Goal: Task Accomplishment & Management: Manage account settings

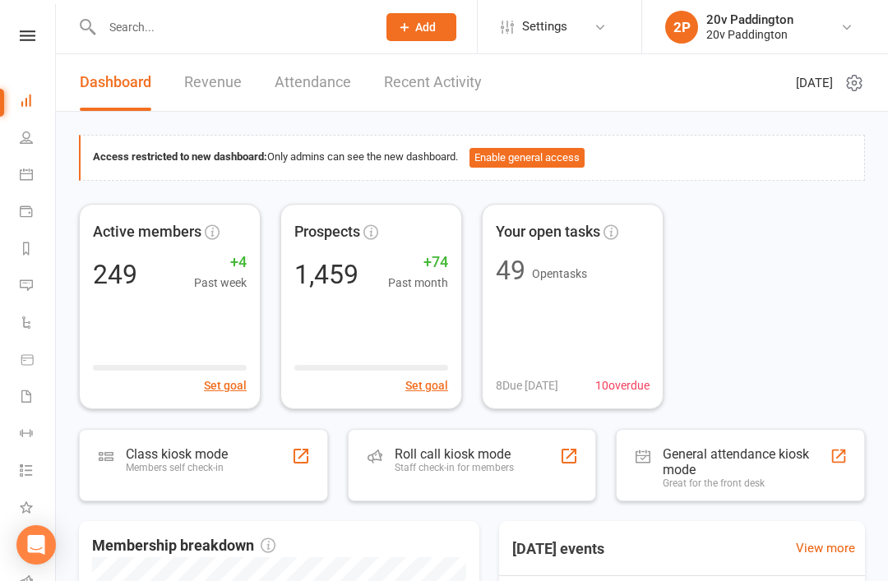
click at [37, 174] on link "Calendar" at bounding box center [38, 176] width 37 height 37
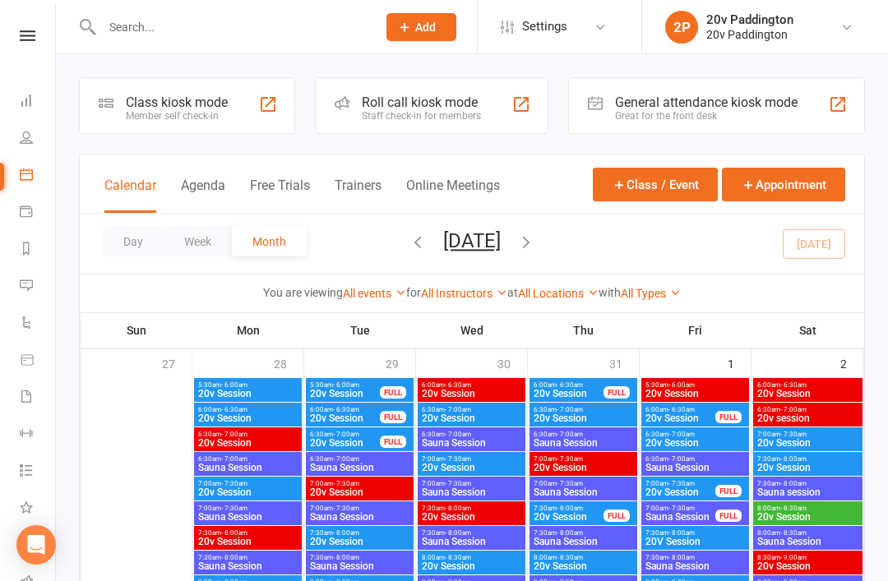
click at [211, 199] on button "Agenda" at bounding box center [203, 195] width 44 height 35
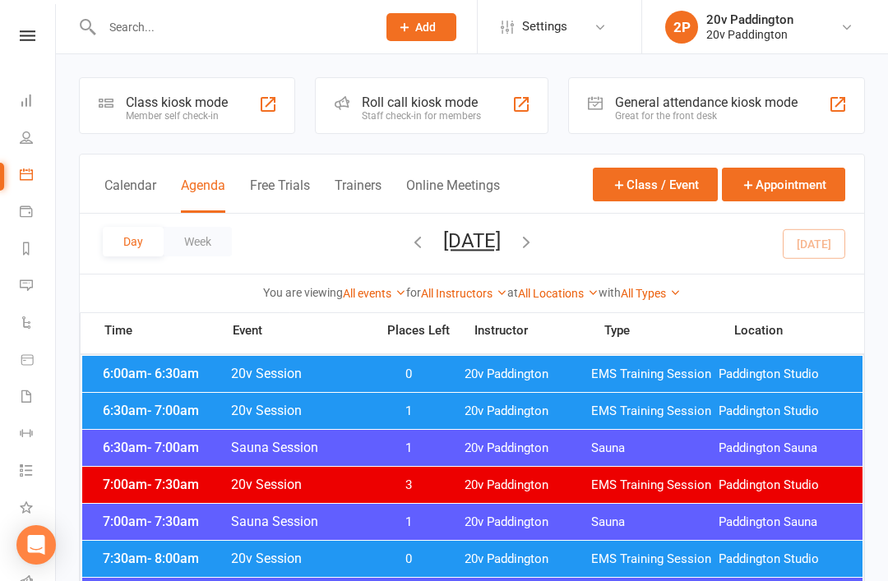
click at [823, 372] on span "Paddington Studio" at bounding box center [782, 375] width 127 height 16
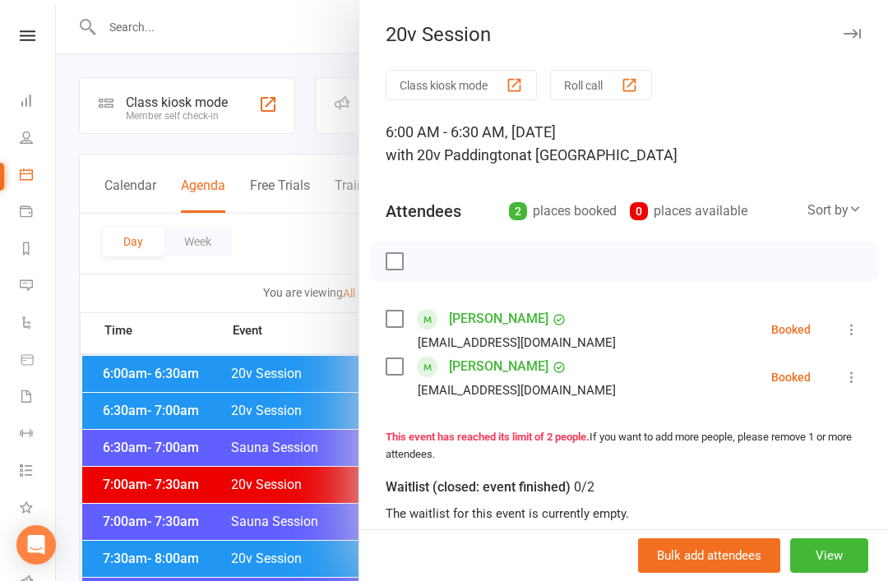
click at [870, 343] on div "Class kiosk mode Roll call 6:00 AM - 6:30 AM, [DATE] with 20v Paddington at [GE…" at bounding box center [623, 442] width 529 height 744
click at [853, 337] on icon at bounding box center [852, 330] width 16 height 16
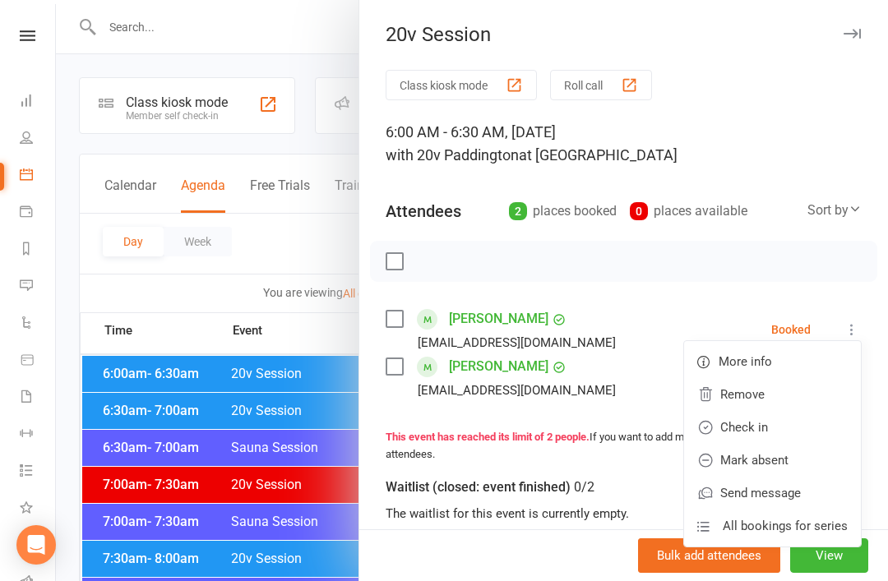
click at [791, 435] on link "Check in" at bounding box center [772, 427] width 177 height 33
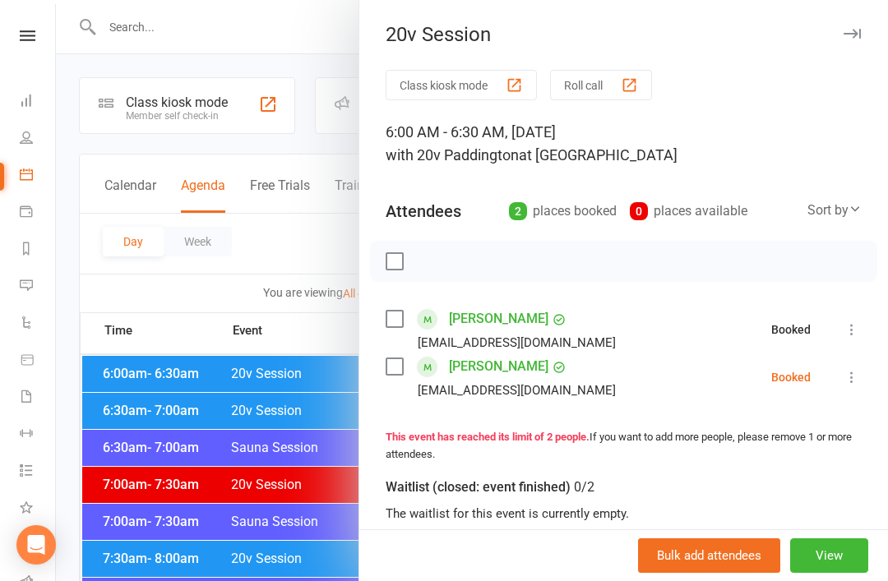
click at [854, 386] on button at bounding box center [852, 378] width 20 height 20
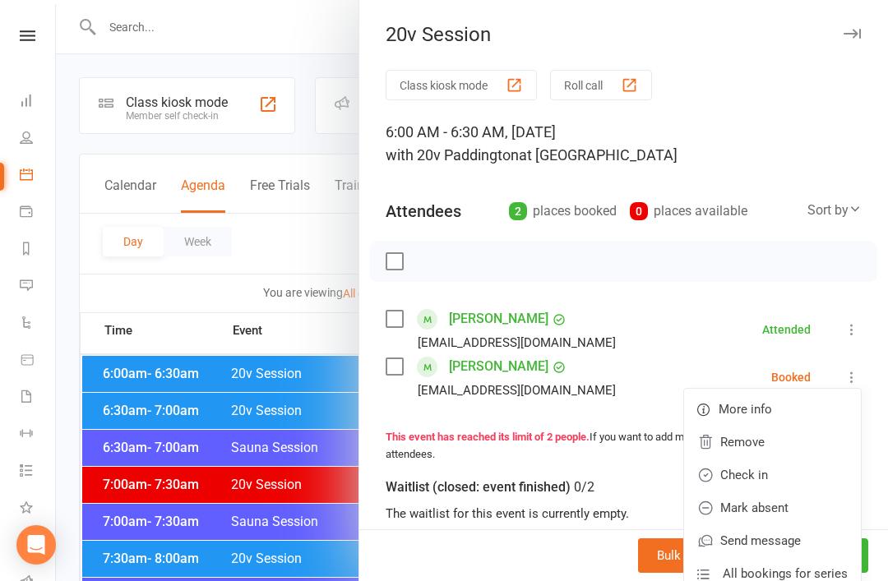
click at [787, 481] on link "Check in" at bounding box center [772, 475] width 177 height 33
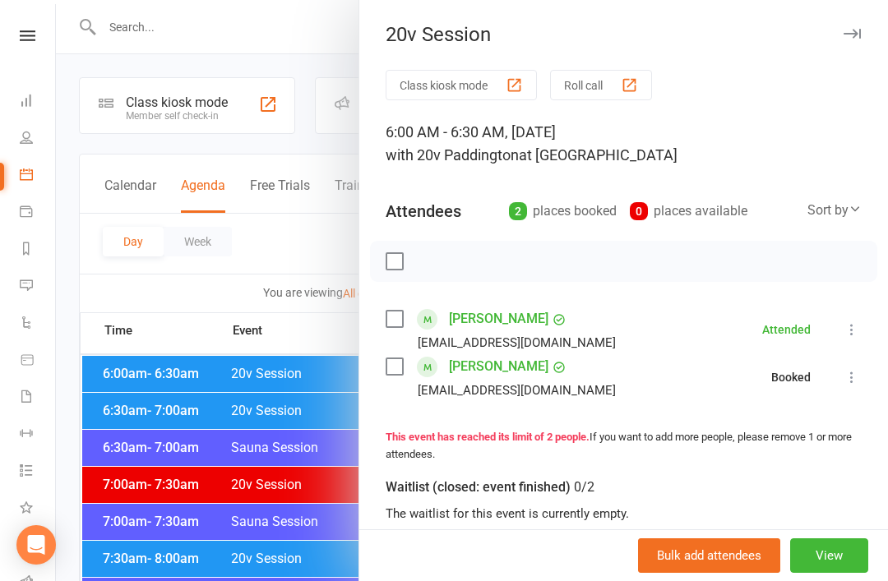
click at [269, 492] on div at bounding box center [472, 290] width 832 height 581
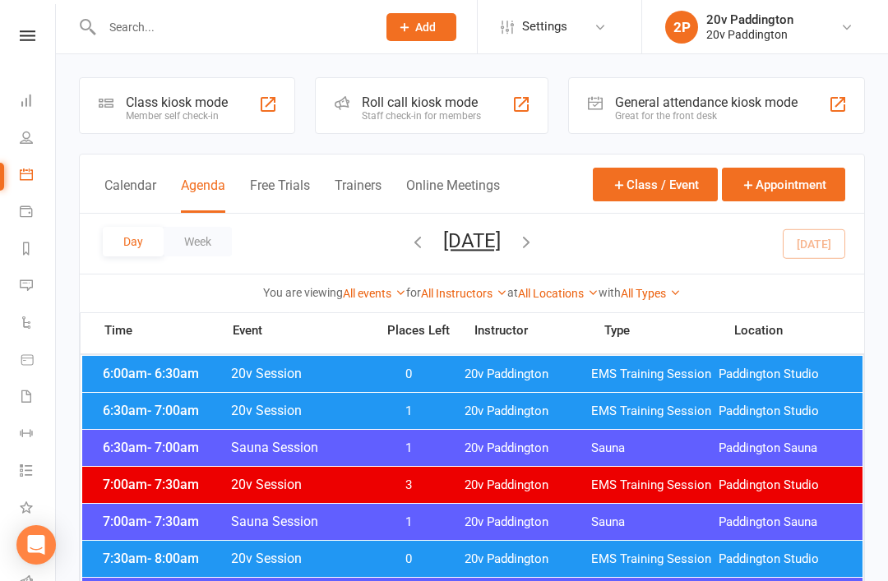
click at [315, 424] on div "6:30am - 7:00am 20v Session 1 20v Paddington EMS Training Session [GEOGRAPHIC_D…" at bounding box center [472, 411] width 780 height 36
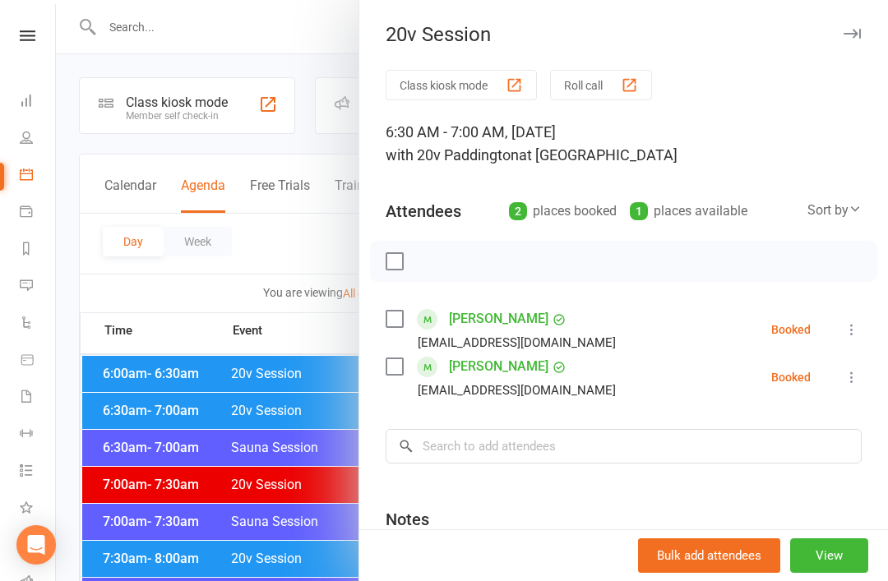
click at [842, 343] on li "[PERSON_NAME] [EMAIL_ADDRESS][DOMAIN_NAME] Booked More info Remove Check in Mar…" at bounding box center [624, 330] width 476 height 48
click at [855, 330] on icon at bounding box center [852, 330] width 16 height 16
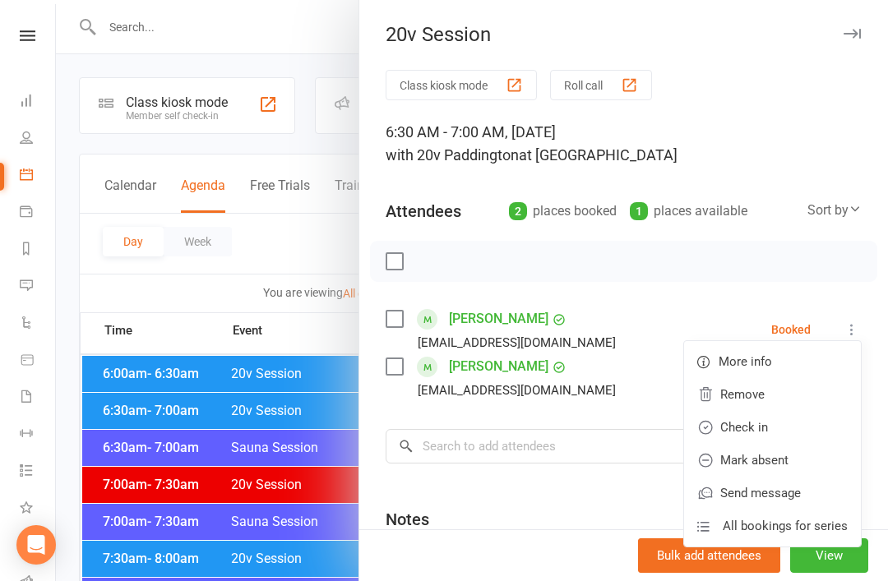
click at [755, 435] on link "Check in" at bounding box center [772, 427] width 177 height 33
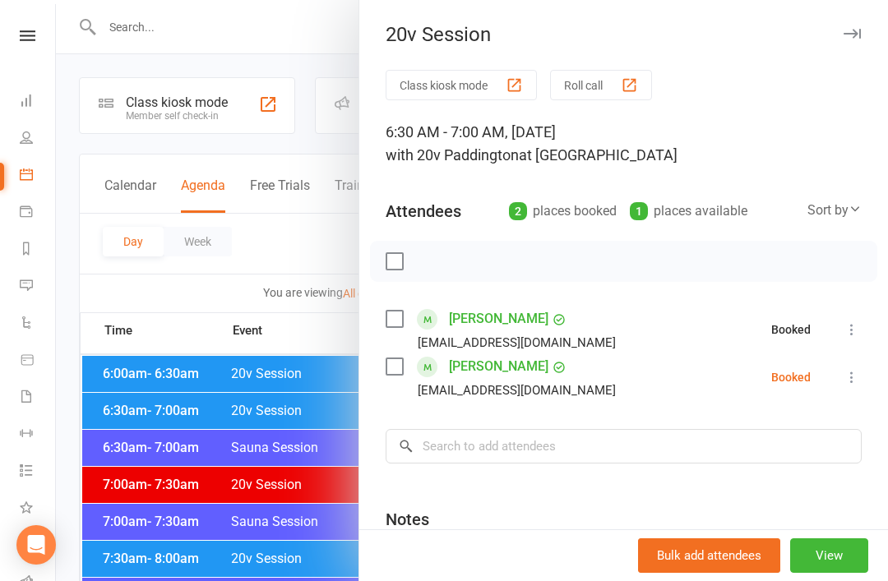
click at [849, 386] on icon at bounding box center [852, 377] width 16 height 16
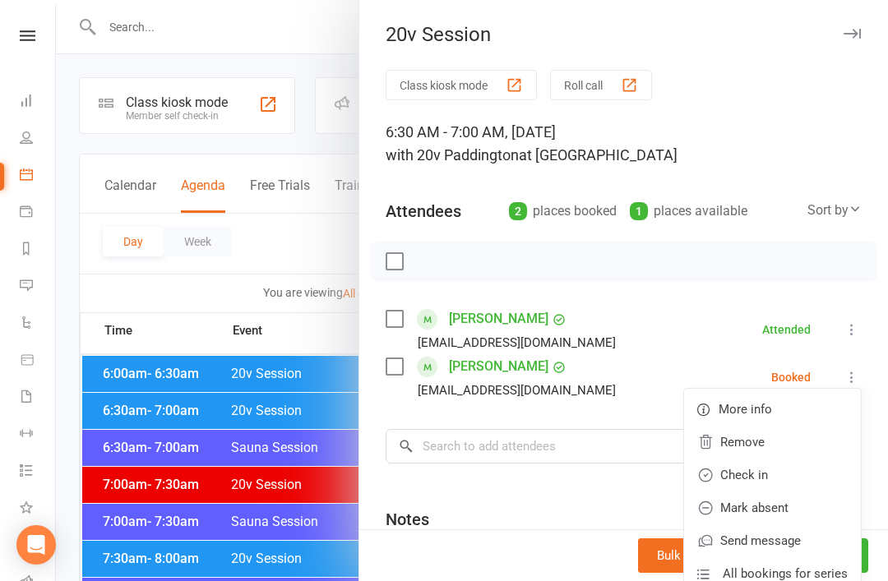
click at [768, 485] on link "Check in" at bounding box center [772, 475] width 177 height 33
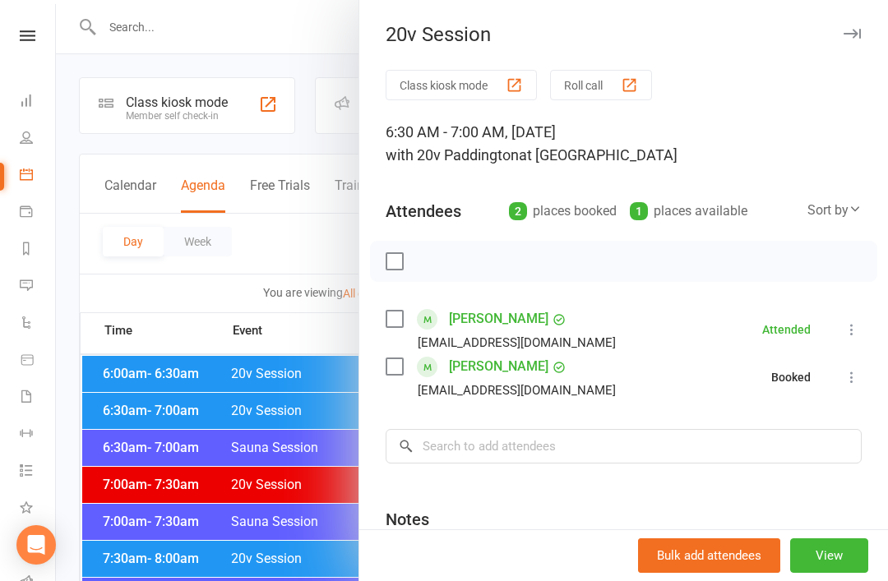
click at [271, 499] on div at bounding box center [472, 290] width 832 height 581
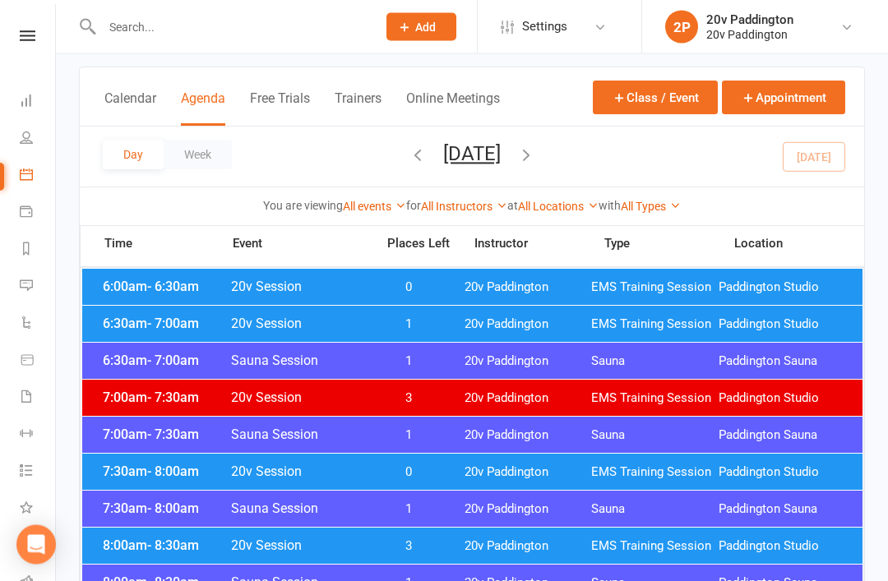
scroll to position [87, 0]
click at [443, 479] on span "0" at bounding box center [409, 473] width 86 height 16
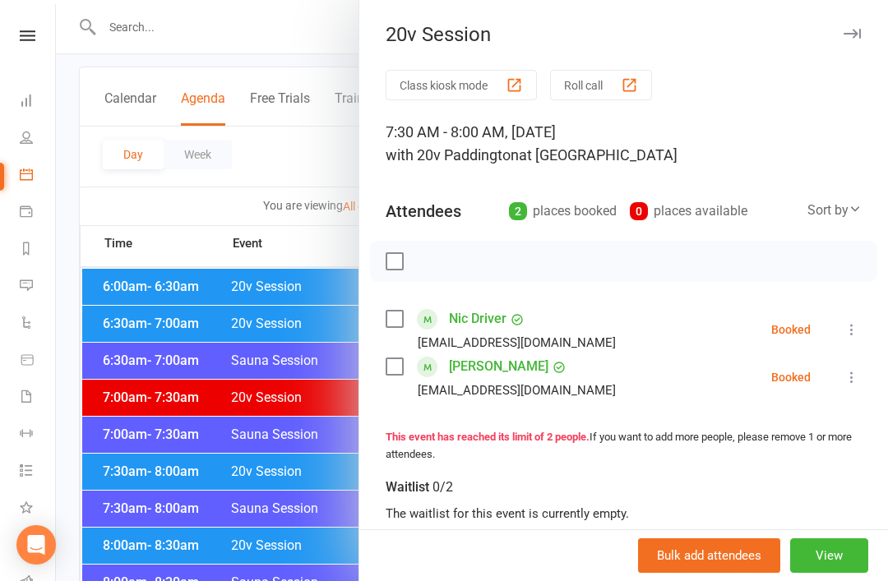
click at [244, 470] on div at bounding box center [472, 290] width 832 height 581
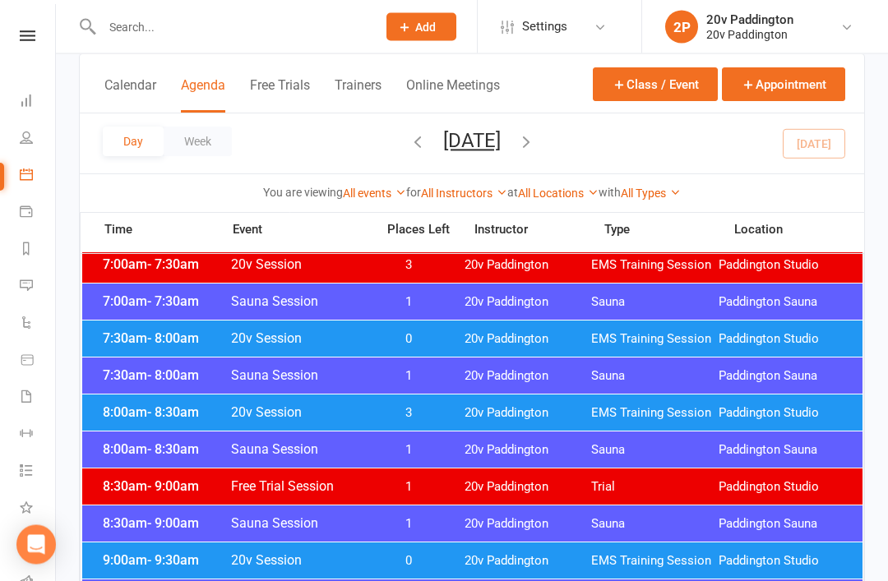
scroll to position [334, 0]
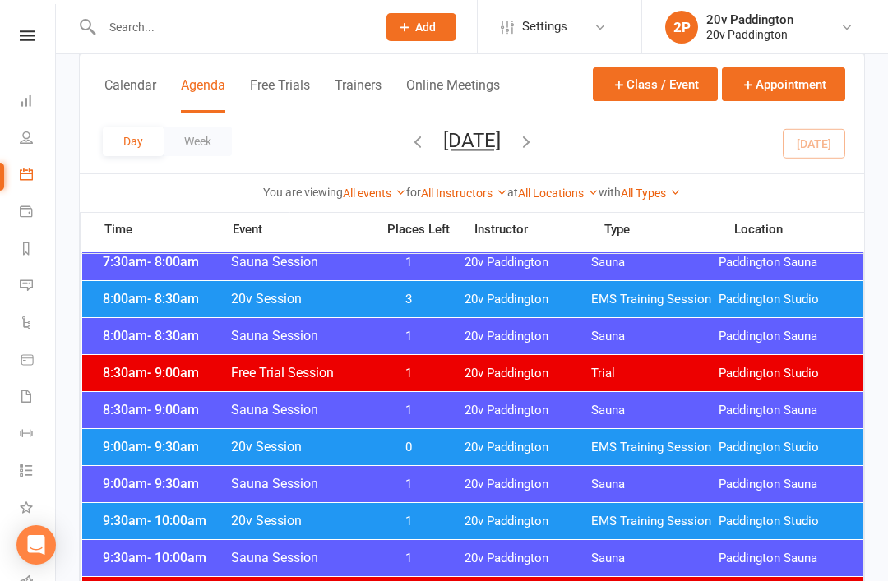
click at [608, 456] on div "9:00am - 9:30am 20v Session 0 20v Paddington EMS Training Session [GEOGRAPHIC_D…" at bounding box center [472, 447] width 780 height 36
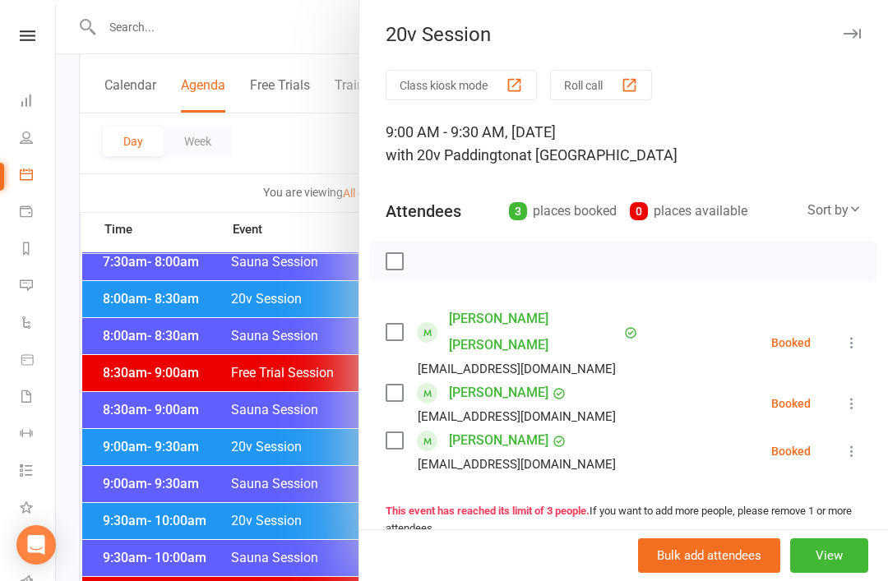
click at [260, 462] on div at bounding box center [472, 290] width 832 height 581
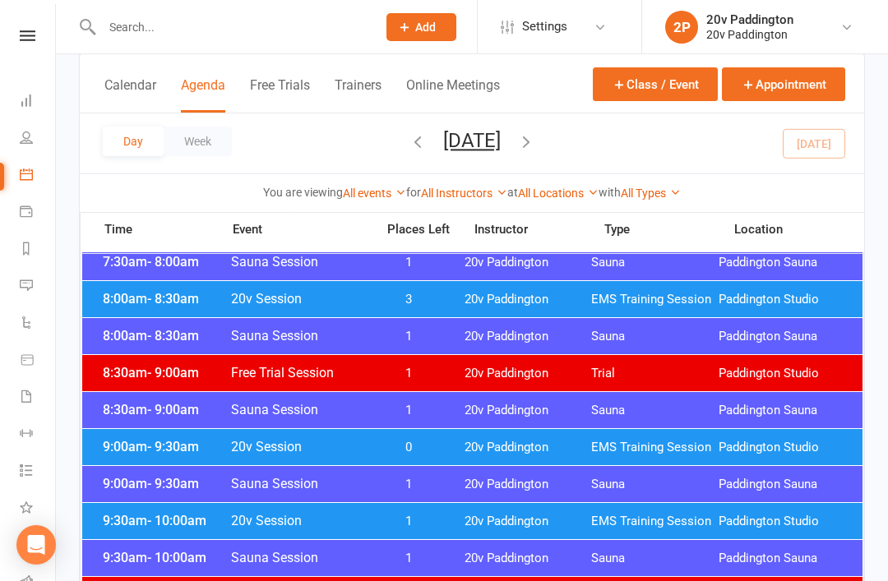
click at [303, 520] on span "20v Session" at bounding box center [298, 521] width 136 height 16
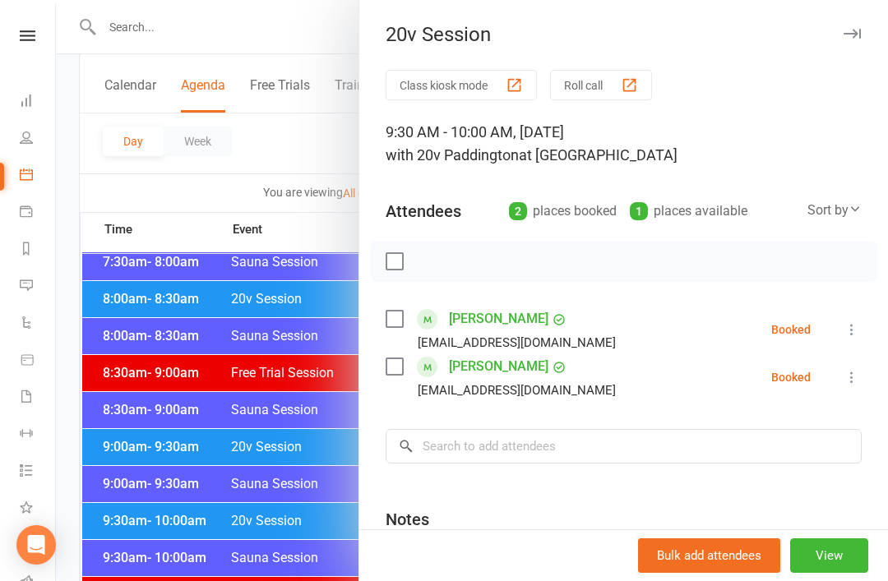
click at [241, 531] on div at bounding box center [472, 290] width 832 height 581
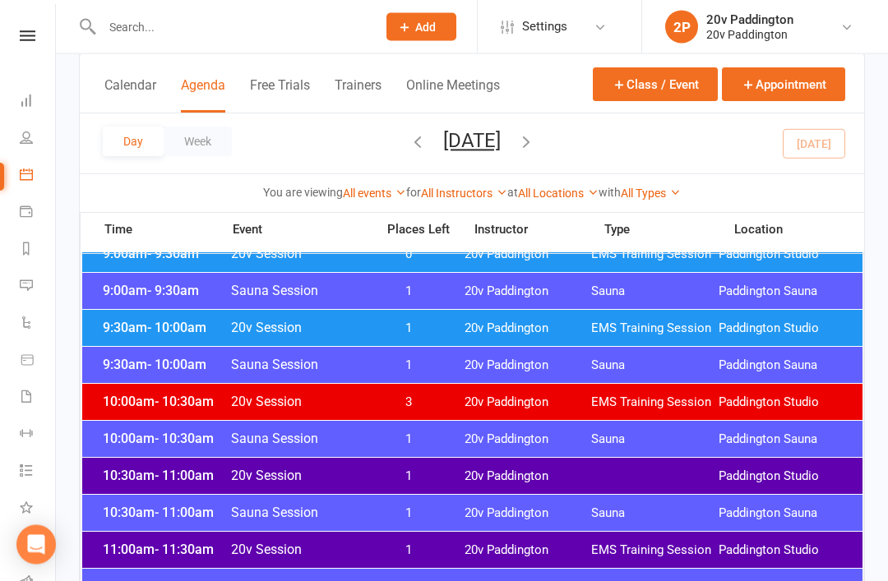
click at [493, 481] on span "20v Paddington" at bounding box center [528, 478] width 127 height 16
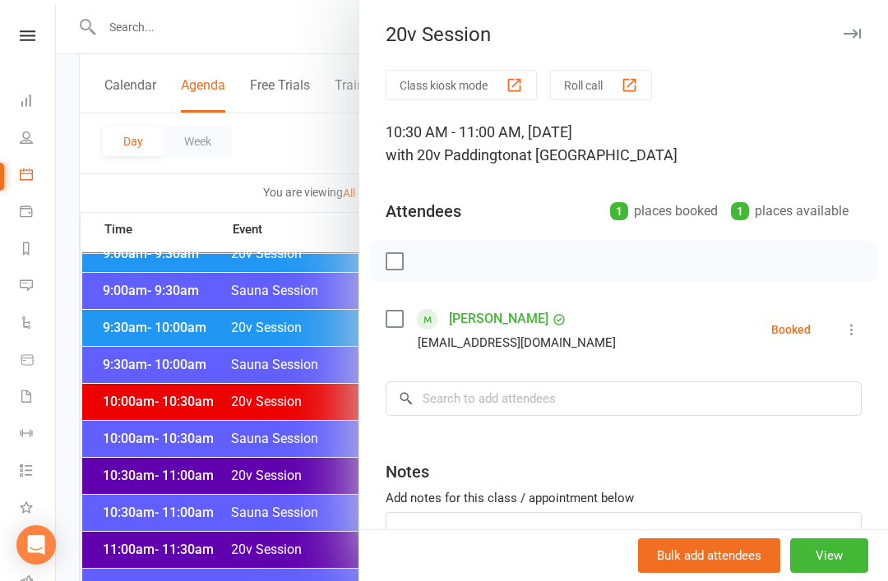
click at [206, 496] on div at bounding box center [472, 290] width 832 height 581
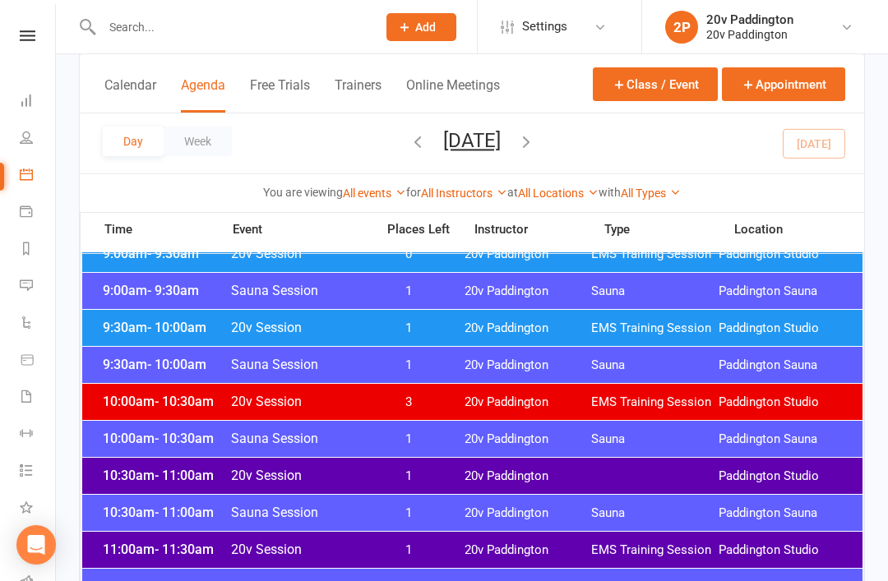
click at [25, 296] on link "Messages 1" at bounding box center [38, 287] width 37 height 37
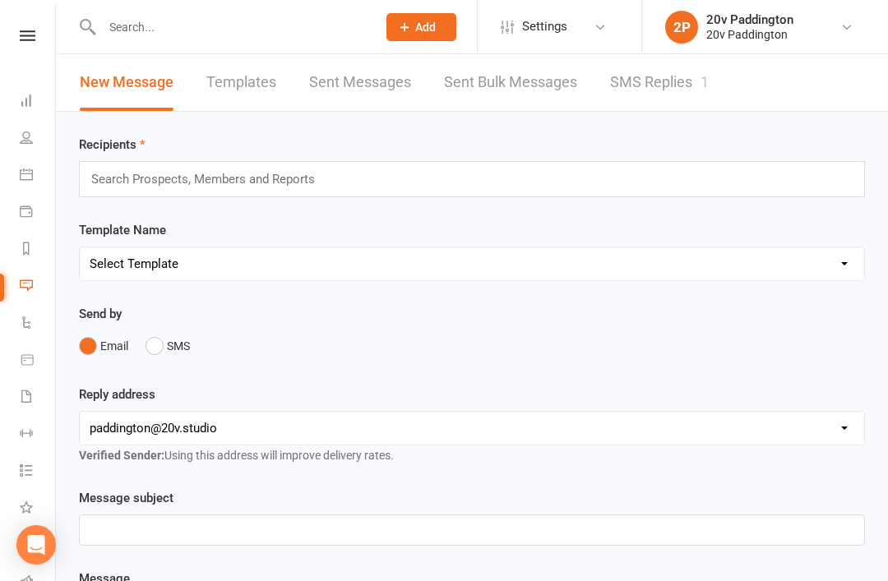
click at [668, 102] on link "SMS Replies 1" at bounding box center [659, 82] width 99 height 57
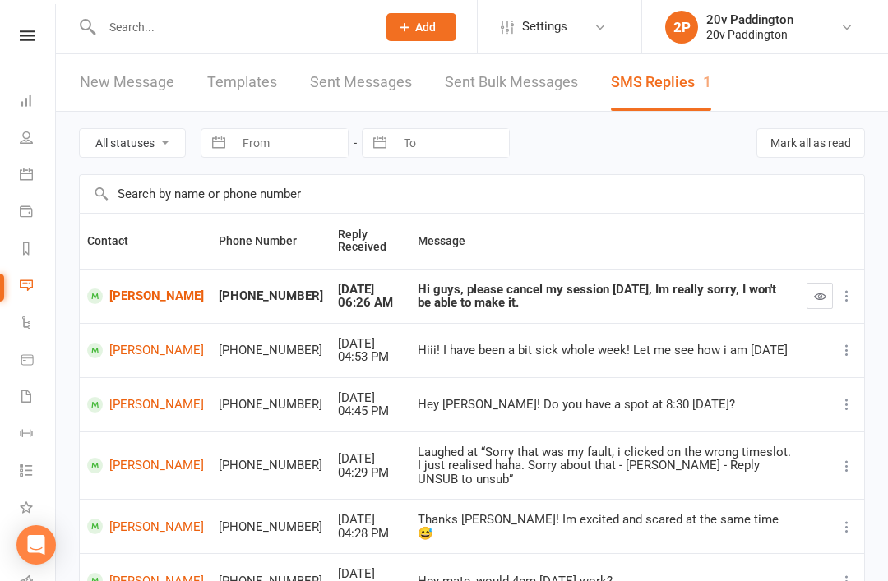
click at [142, 304] on link "[PERSON_NAME]" at bounding box center [145, 297] width 117 height 16
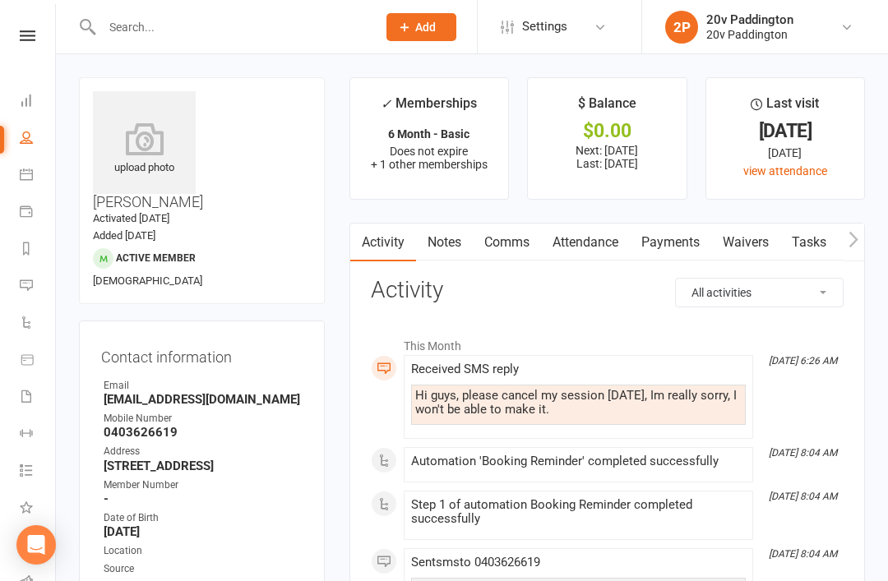
click at [521, 248] on link "Comms" at bounding box center [507, 243] width 68 height 38
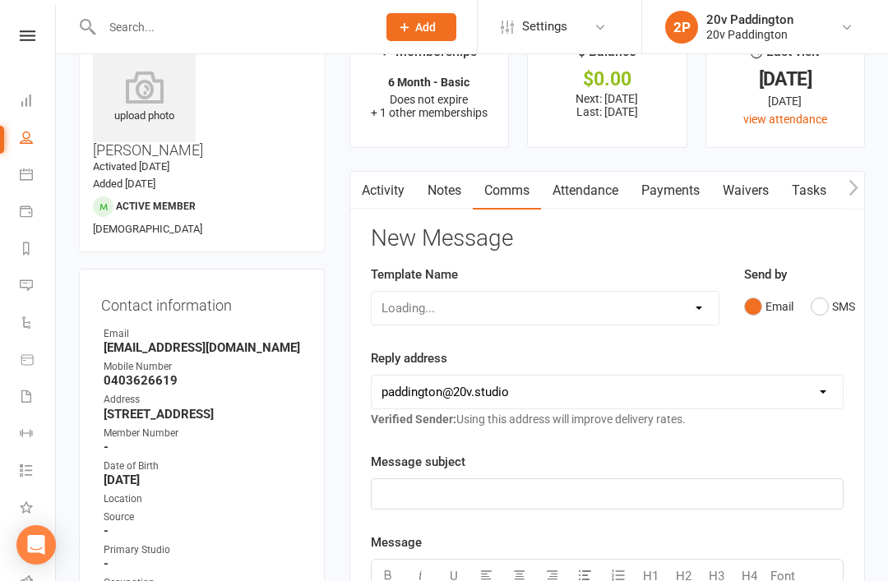
scroll to position [53, 0]
click at [834, 311] on button "SMS" at bounding box center [833, 305] width 44 height 31
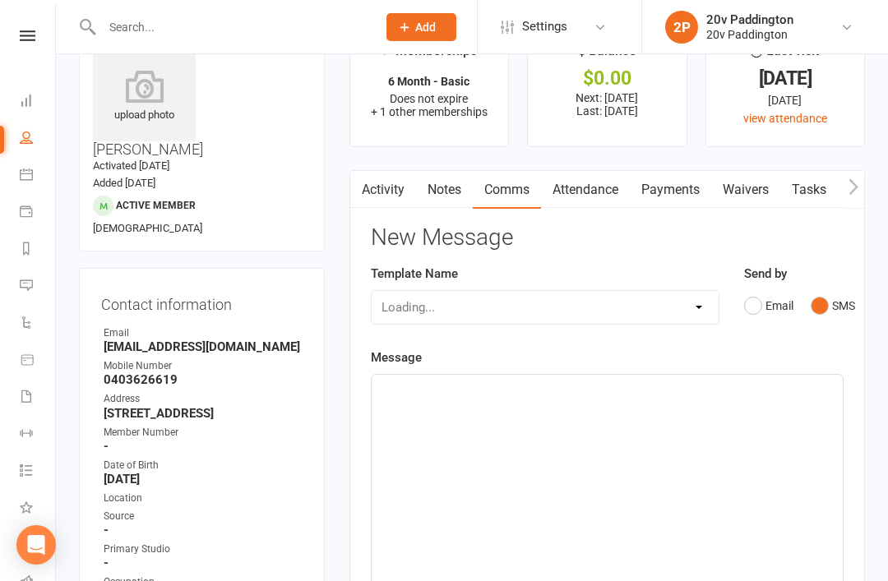
click at [558, 474] on div "﻿" at bounding box center [607, 498] width 471 height 247
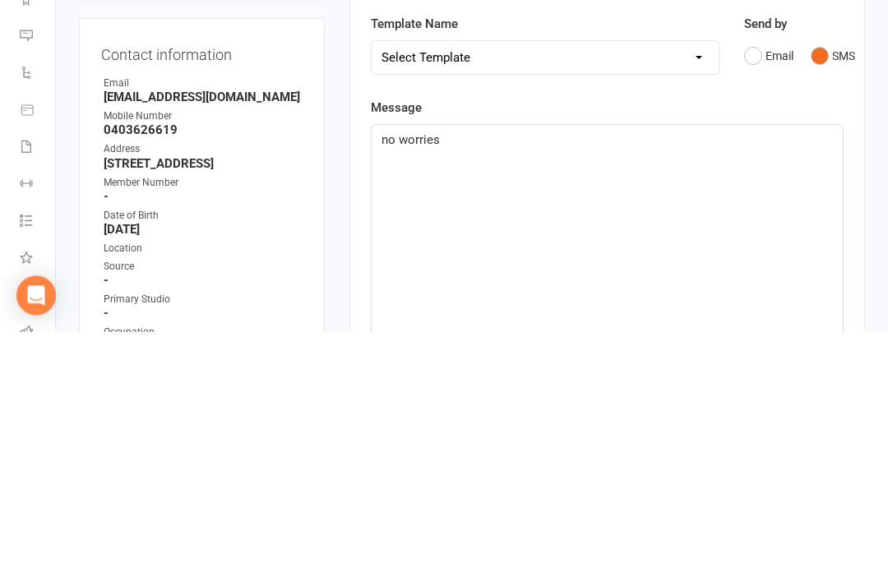
click at [388, 382] on span "no worries" at bounding box center [411, 389] width 58 height 15
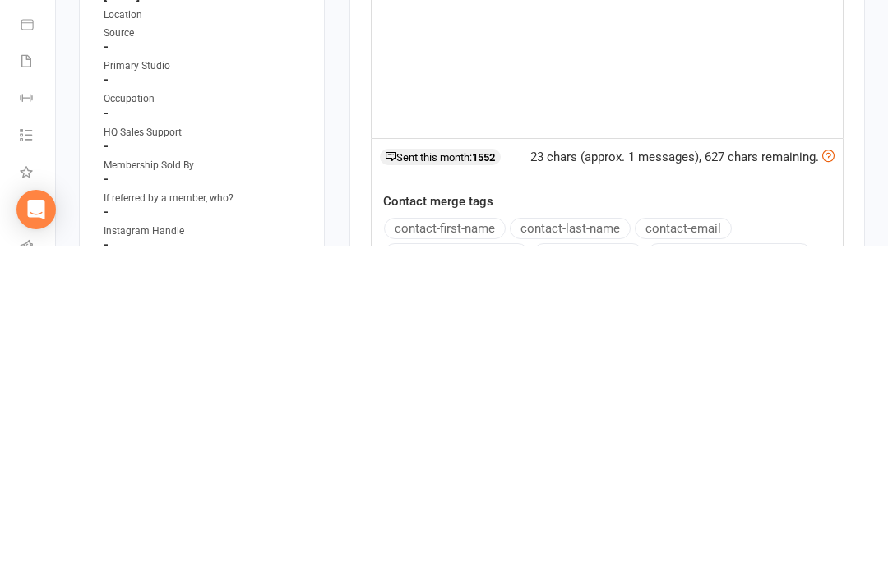
scroll to position [215, 0]
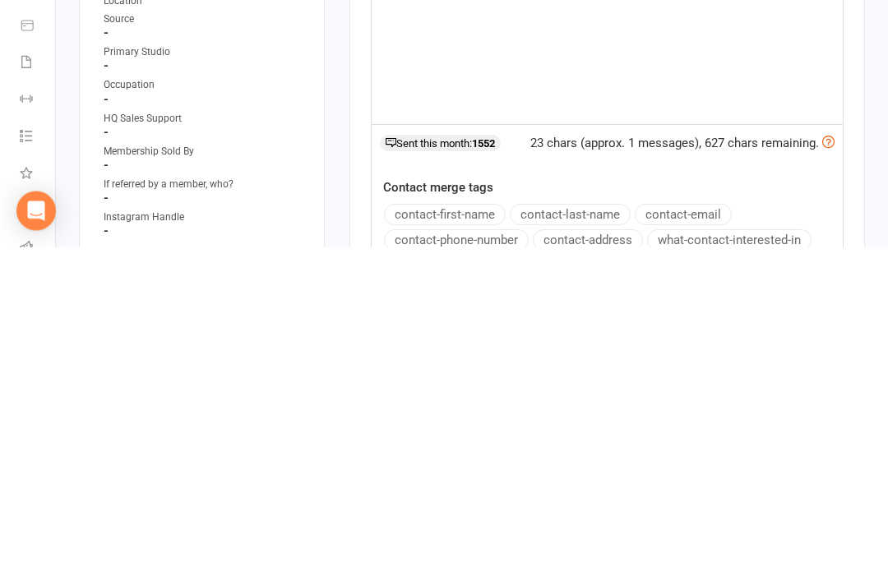
click at [481, 539] on button "contact-first-name" at bounding box center [445, 549] width 122 height 21
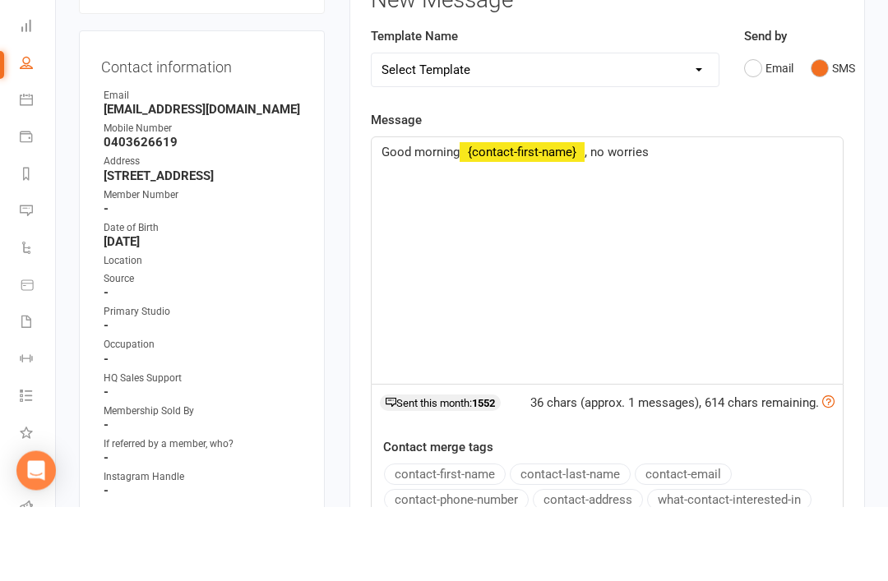
click at [706, 217] on p "Good morning ﻿ {contact-first-name} , no worries" at bounding box center [607, 227] width 451 height 20
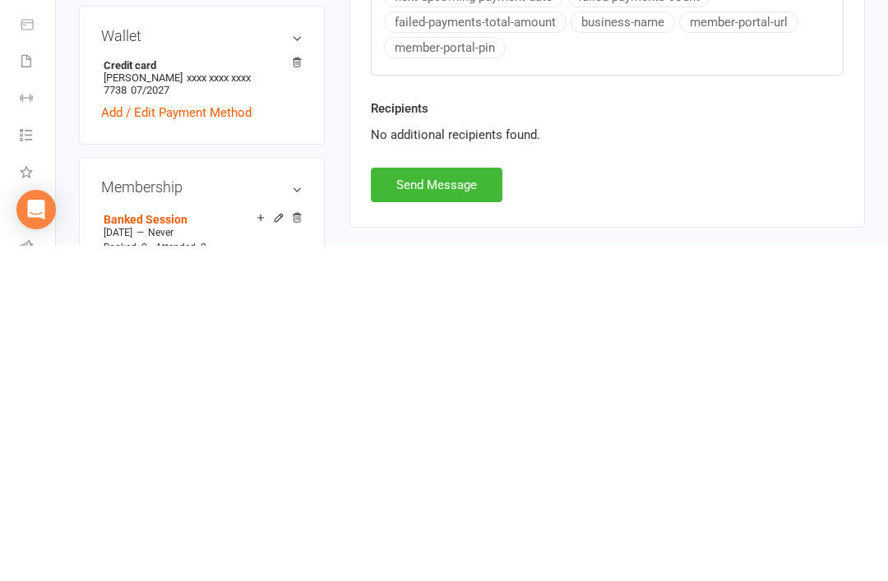
click at [440, 503] on button "Send Message" at bounding box center [437, 520] width 132 height 35
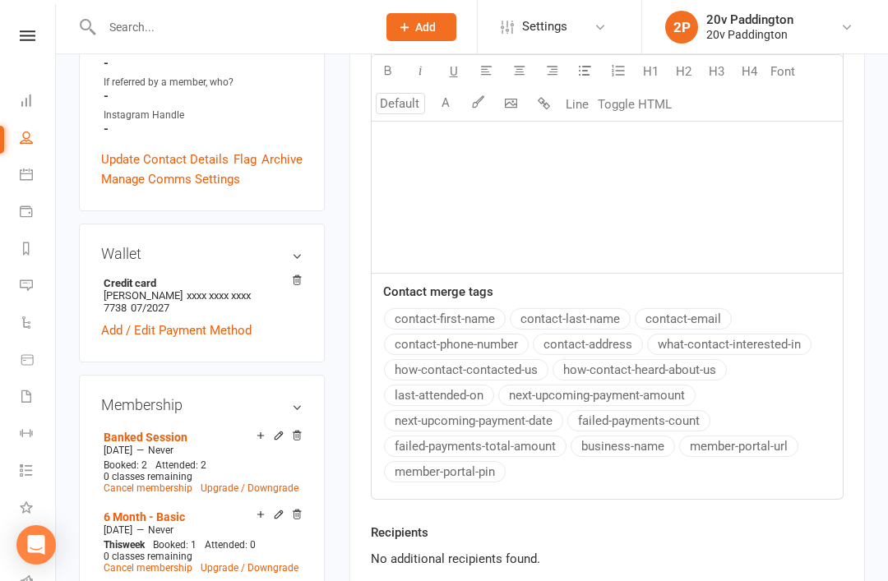
scroll to position [0, 0]
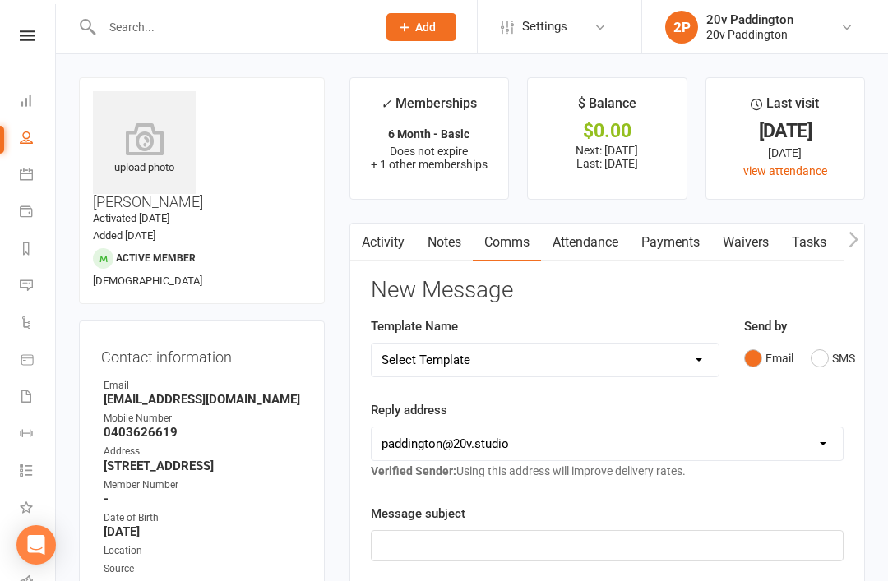
click at [21, 187] on link "Calendar" at bounding box center [38, 176] width 37 height 37
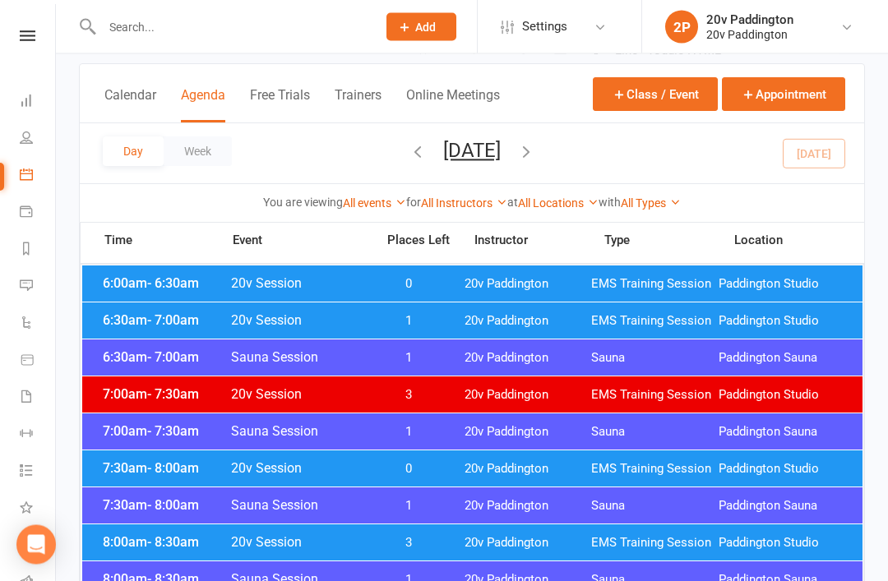
scroll to position [90, 0]
click at [459, 336] on div "6:30am - 7:00am 20v Session 1 20v Paddington EMS Training Session [GEOGRAPHIC_D…" at bounding box center [472, 321] width 780 height 36
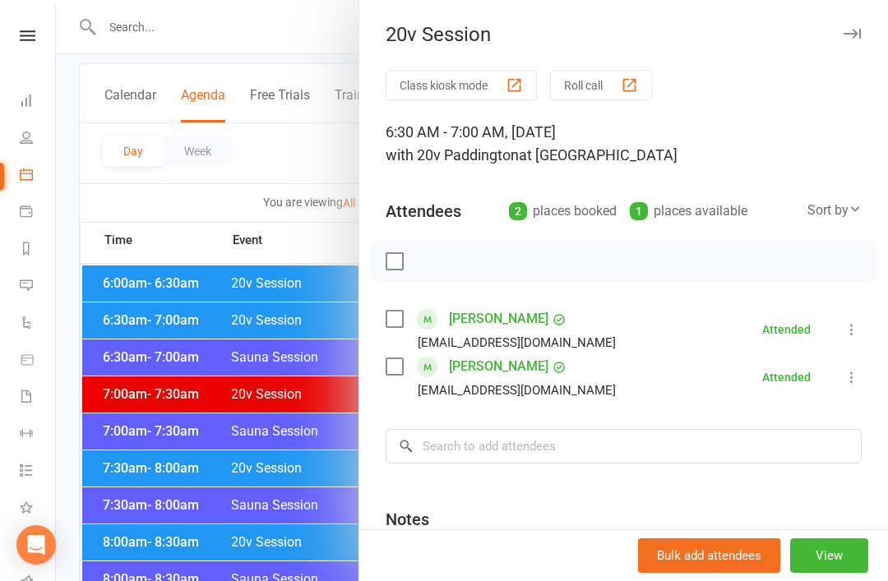
click at [497, 326] on link "[PERSON_NAME]" at bounding box center [498, 319] width 99 height 26
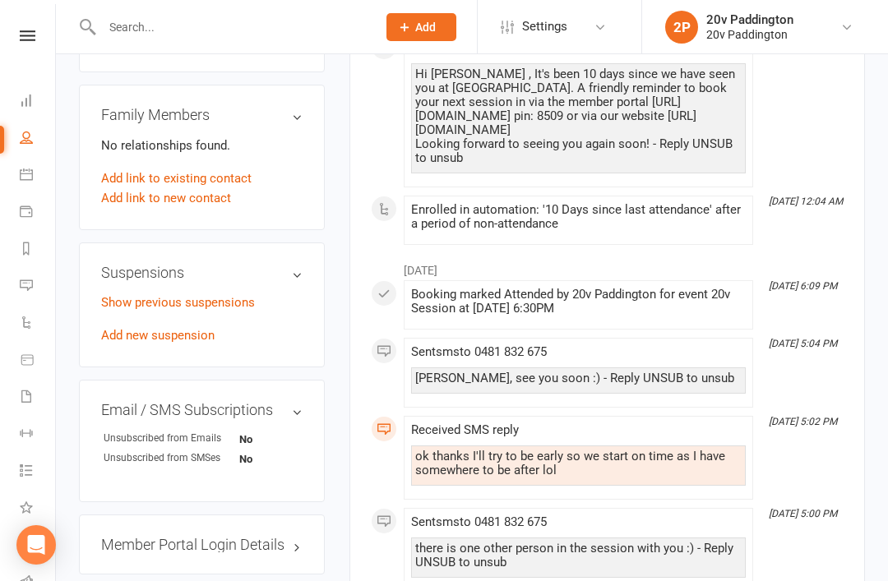
scroll to position [1250, 0]
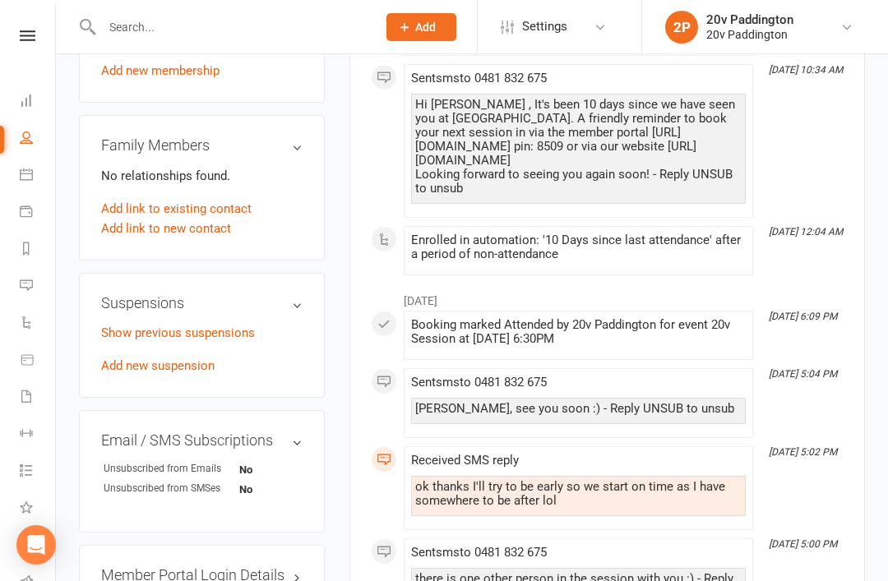
click at [177, 359] on link "Add new suspension" at bounding box center [157, 366] width 113 height 15
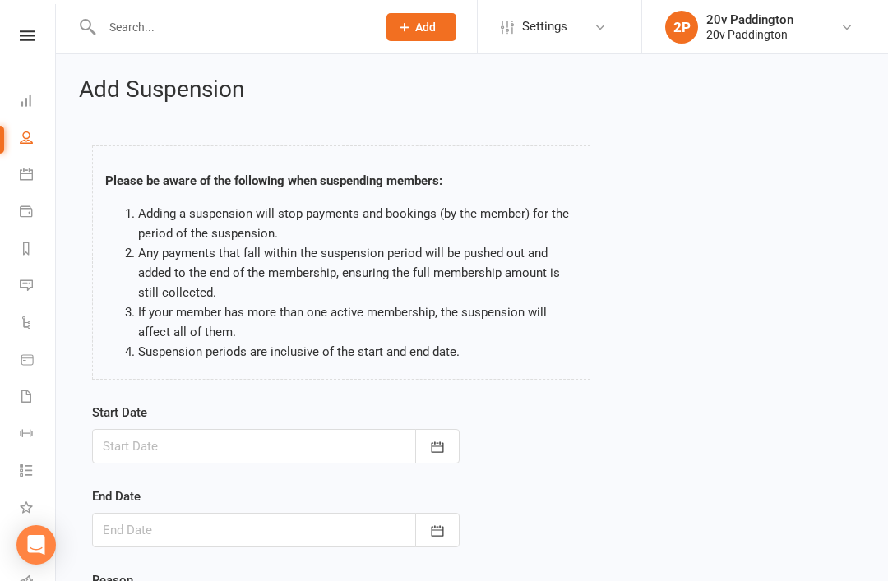
click at [453, 444] on button "button" at bounding box center [437, 446] width 44 height 35
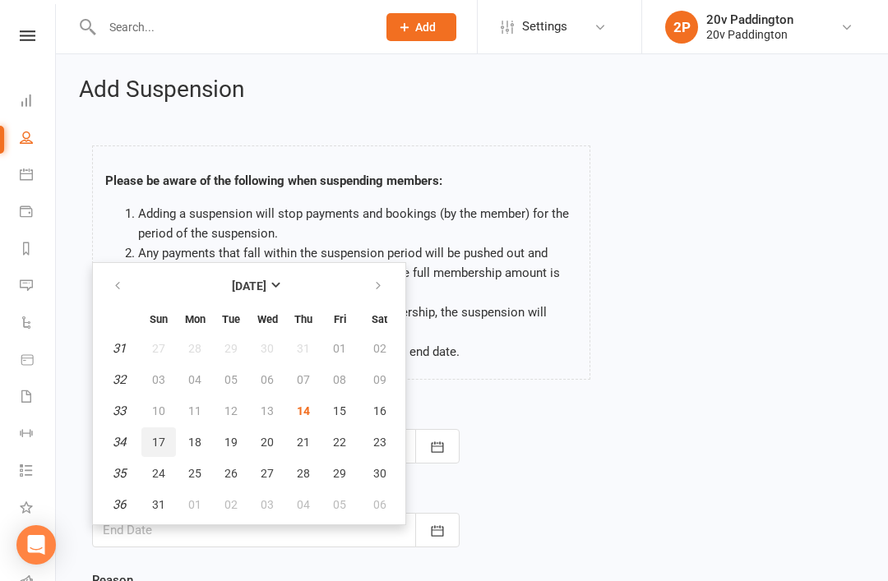
click at [174, 437] on button "17" at bounding box center [158, 443] width 35 height 30
type input "[DATE]"
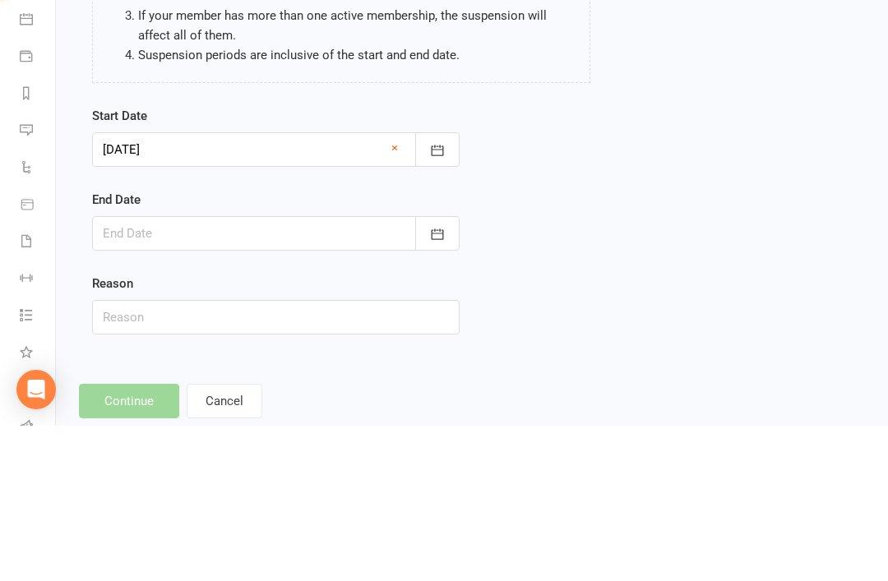
click at [428, 372] on button "button" at bounding box center [437, 389] width 44 height 35
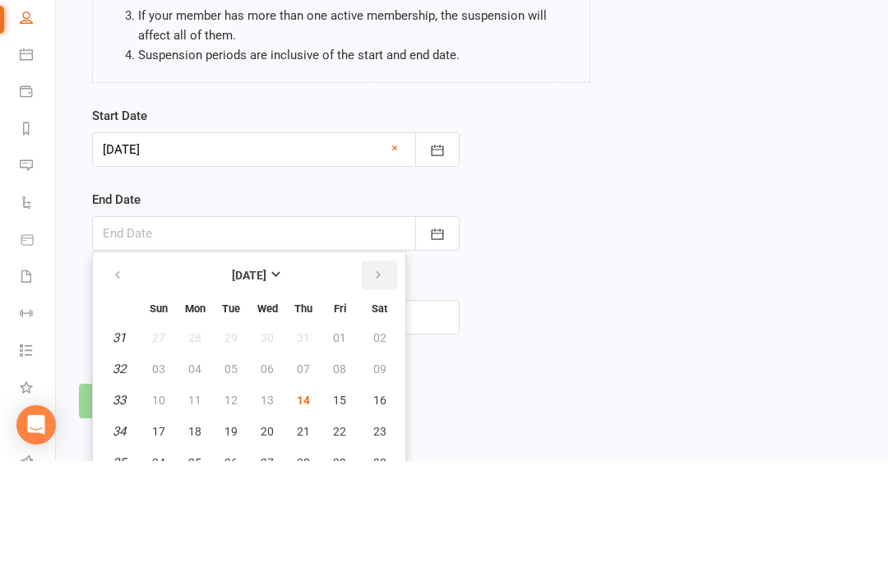
click at [374, 381] on button "button" at bounding box center [379, 396] width 35 height 30
click at [113, 389] on icon "button" at bounding box center [118, 395] width 12 height 13
click at [379, 381] on button "button" at bounding box center [379, 396] width 35 height 30
click at [168, 537] on button "21" at bounding box center [158, 552] width 35 height 30
type input "[DATE]"
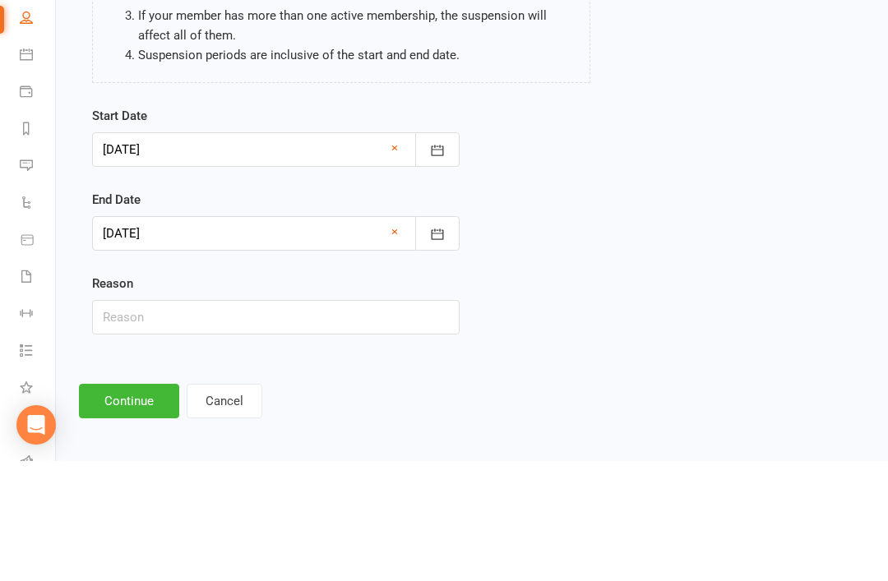
scroll to position [141, 0]
click at [459, 372] on button "button" at bounding box center [437, 389] width 44 height 35
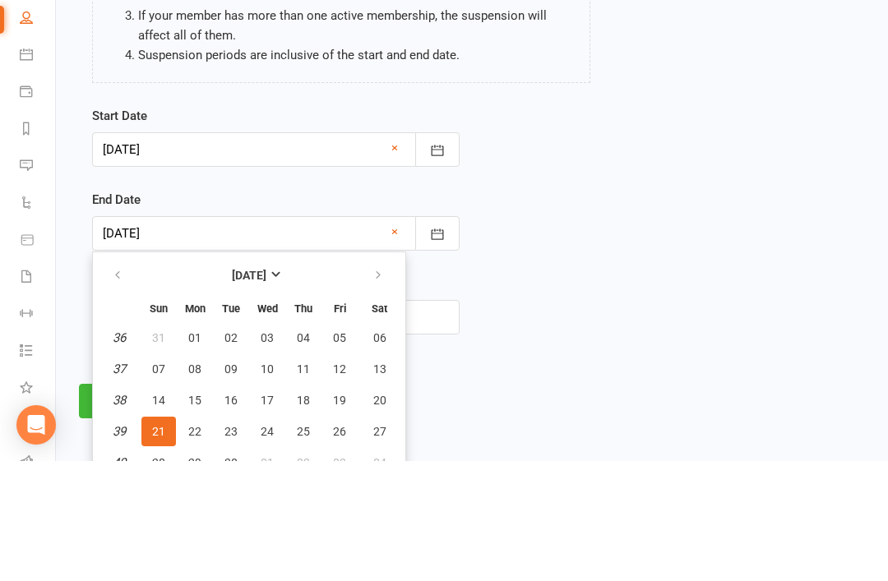
click at [601, 342] on div "Start Date [DATE] [DATE] Sun Mon Tue Wed Thu Fri Sat 31 27 28 29 30 31 01 02 32…" at bounding box center [472, 352] width 784 height 252
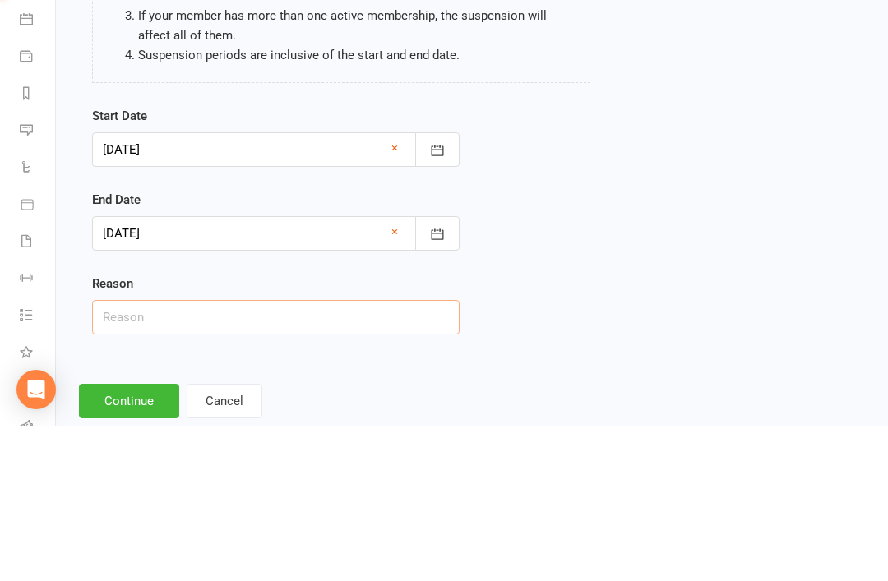
click at [409, 456] on input "text" at bounding box center [276, 473] width 368 height 35
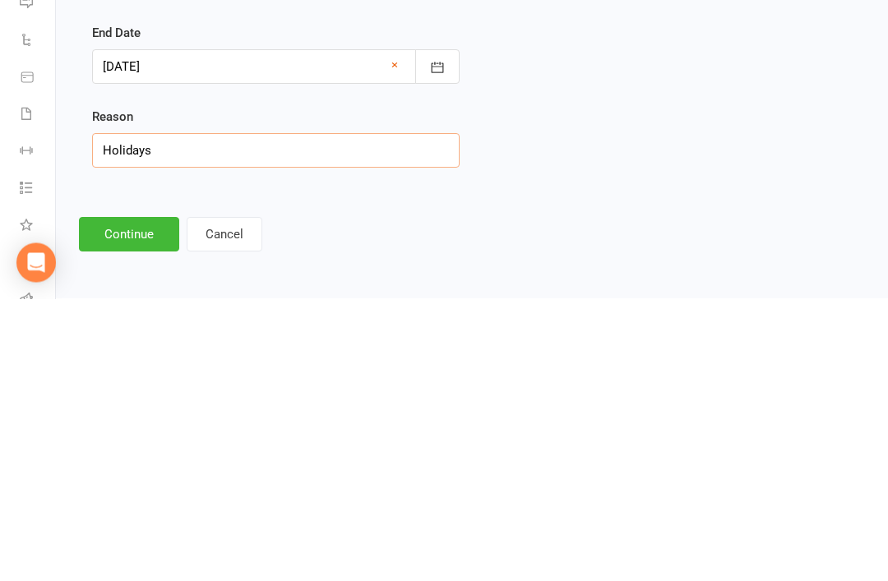
type input "Holidays"
click at [139, 500] on button "Continue" at bounding box center [129, 517] width 100 height 35
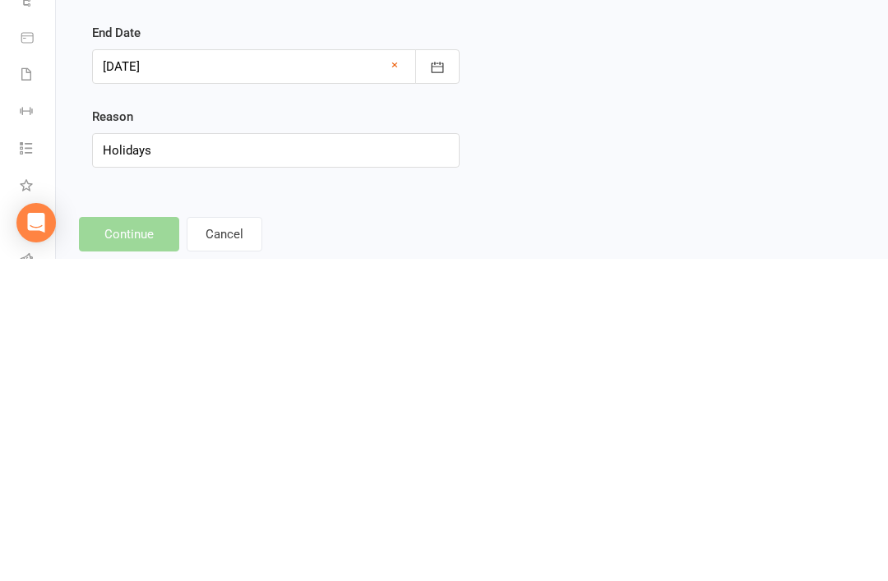
scroll to position [0, 0]
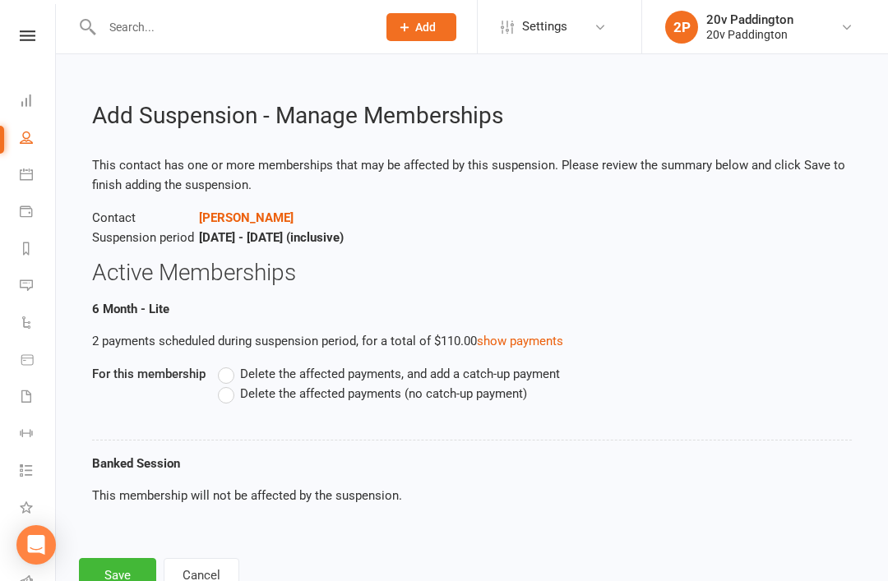
click at [235, 412] on div "Delete the affected payments, and add a catch-up payment Delete the affected pa…" at bounding box center [459, 395] width 507 height 62
click at [218, 400] on label "Delete the affected payments (no catch-up payment)" at bounding box center [372, 394] width 309 height 20
click at [218, 384] on input "Delete the affected payments (no catch-up payment)" at bounding box center [223, 384] width 11 height 0
click at [138, 562] on button "Save" at bounding box center [117, 575] width 77 height 35
